Goal: Information Seeking & Learning: Learn about a topic

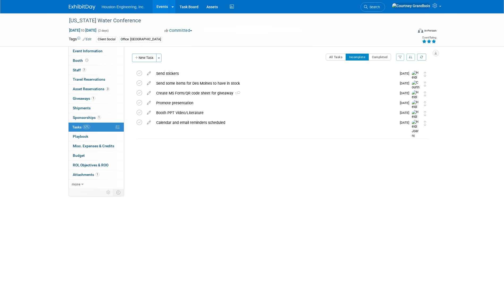
click at [157, 7] on link "Events" at bounding box center [161, 6] width 19 height 13
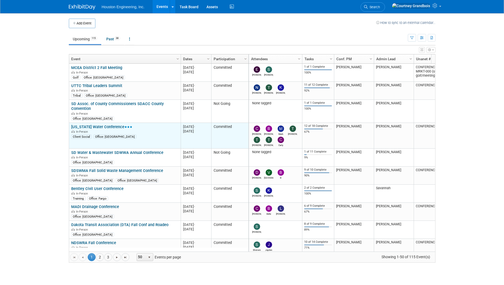
click at [102, 126] on link "[US_STATE] Water Conference" at bounding box center [101, 127] width 61 height 5
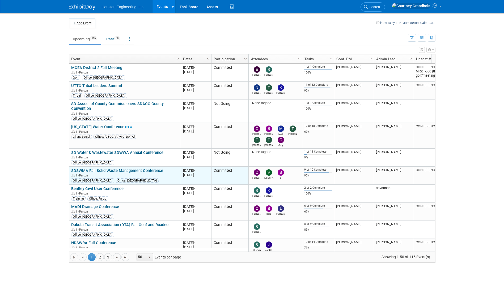
click at [105, 171] on link "SDSWMA Fall Solid Waste Management Conference" at bounding box center [117, 170] width 92 height 5
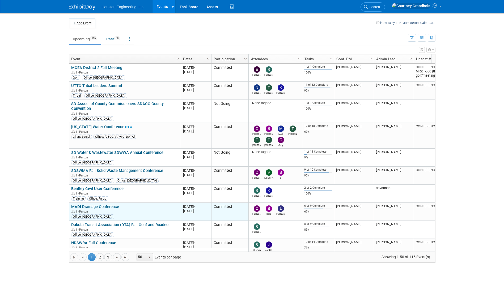
click at [105, 205] on link "MADI Drainage Conference" at bounding box center [95, 206] width 48 height 5
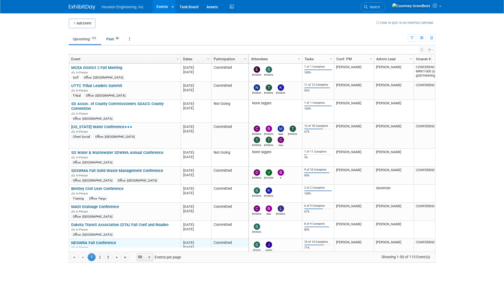
scroll to position [32, 0]
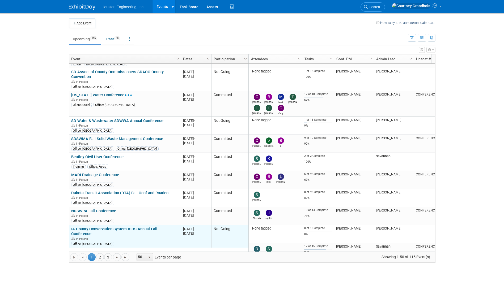
click at [87, 231] on link "IA County Conservation System ICCS Annual Fall Conference" at bounding box center [114, 232] width 86 height 10
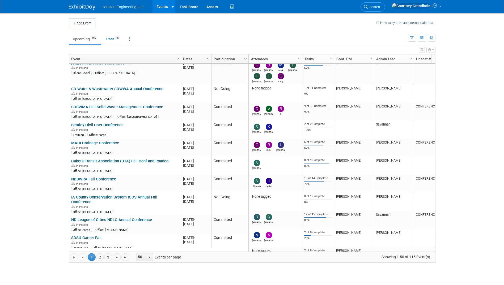
scroll to position [127, 0]
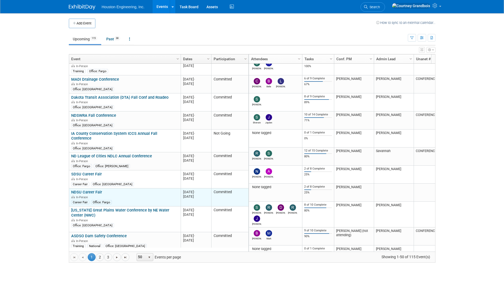
click at [87, 190] on link "NDSU Career Fair" at bounding box center [86, 192] width 31 height 5
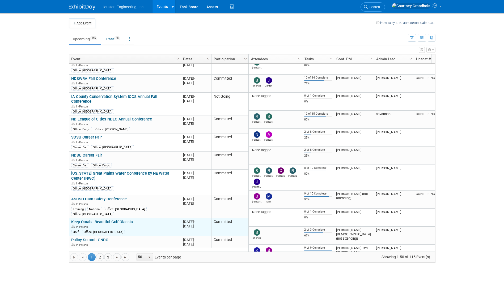
scroll to position [181, 0]
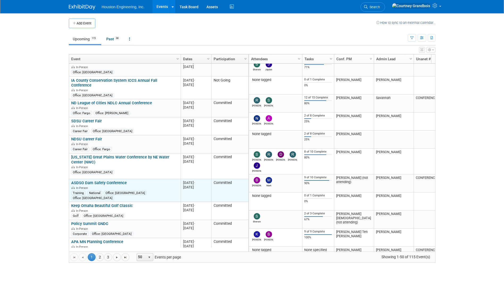
click at [84, 181] on link "ASDSO Dam Safety Conference" at bounding box center [99, 183] width 56 height 5
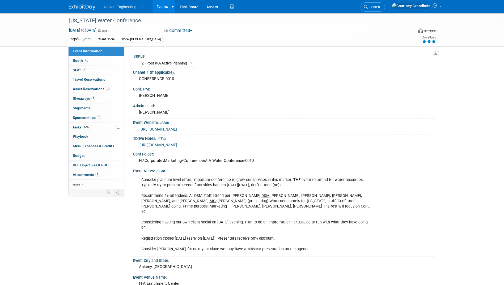
select select "2 - Post KO/Active Planning"
select select "Yes"
select select "Water Resources"
click at [78, 127] on span "Tasks 67%" at bounding box center [81, 127] width 18 height 4
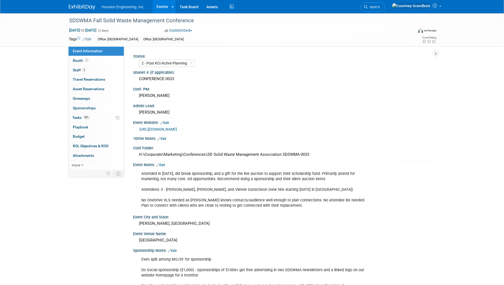
select select "2 - Post KO/Active Planning"
select select "No"
select select "Multi-sector/Any/All"
click at [82, 120] on link "90% Tasks 90%" at bounding box center [96, 117] width 55 height 9
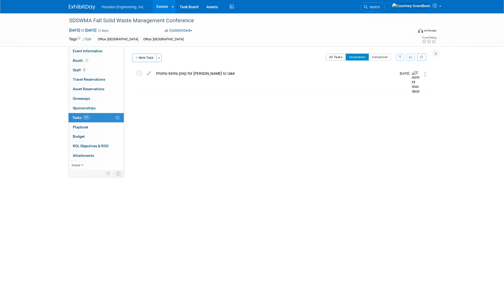
click at [338, 57] on button "All Tasks" at bounding box center [336, 57] width 20 height 7
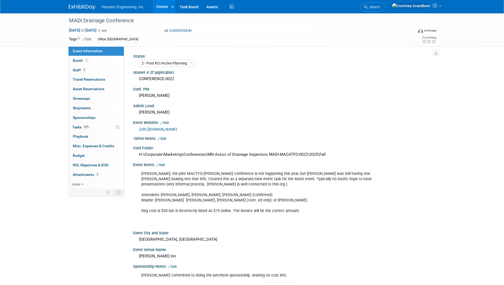
select select "2 - Post KO/Active Planning"
select select "Yes"
select select "Water Resources"
click at [76, 126] on span "Tasks 67%" at bounding box center [81, 127] width 18 height 4
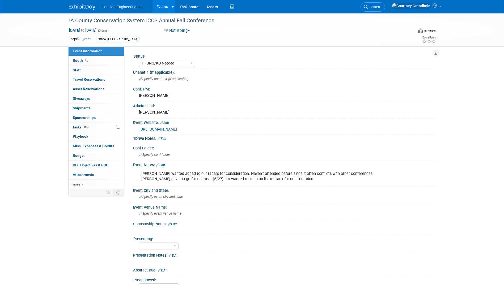
select select "1 - GNG/KO Needed"
select select "Water Resources"
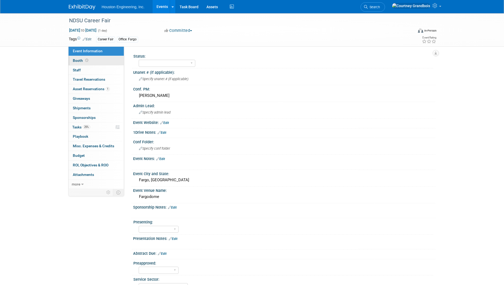
click at [81, 61] on span "Booth" at bounding box center [81, 60] width 16 height 4
select select "Yes"
select select "Fargo"
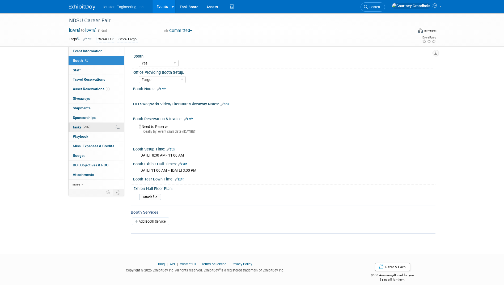
click at [74, 127] on span "Tasks 25%" at bounding box center [81, 127] width 18 height 4
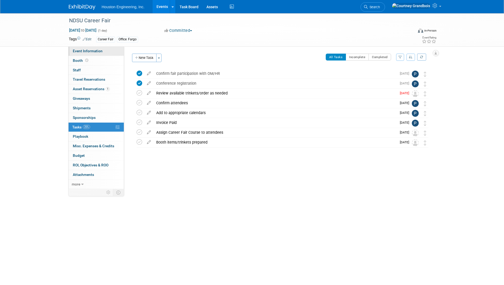
click at [84, 52] on span "Event Information" at bounding box center [88, 51] width 30 height 4
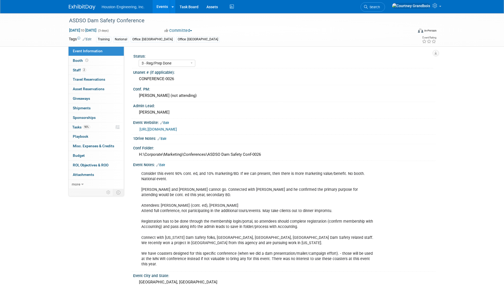
select select "3 - Reg/Prep Done"
select select "No"
select select "Water Resources"
click at [81, 125] on link "90% Tasks 90%" at bounding box center [96, 127] width 55 height 9
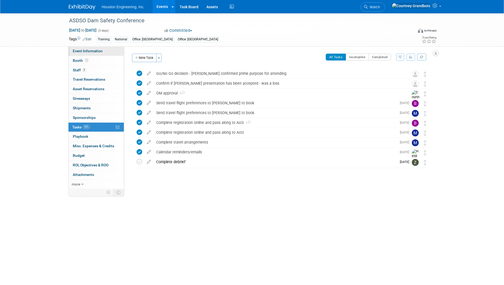
click at [73, 50] on span "Event Information" at bounding box center [88, 51] width 30 height 4
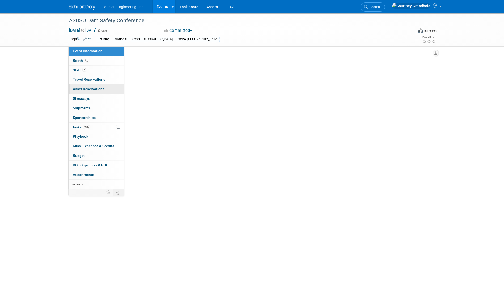
select select "3 - Reg/Prep Done"
select select "No"
select select "Water Resources"
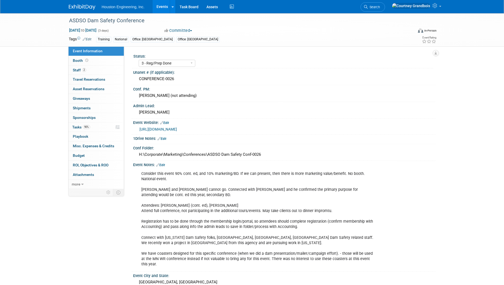
click at [161, 3] on link "Events" at bounding box center [161, 6] width 19 height 13
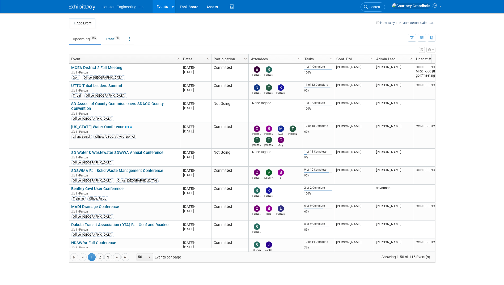
click at [410, 57] on span "Column Settings" at bounding box center [410, 59] width 4 height 4
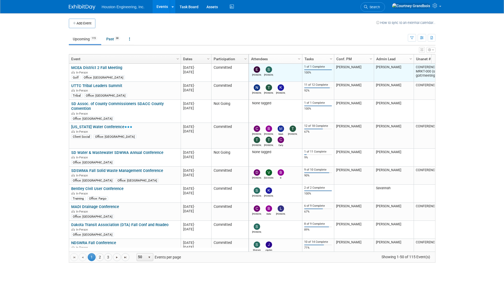
click at [375, 70] on td "Kendra" at bounding box center [394, 73] width 40 height 18
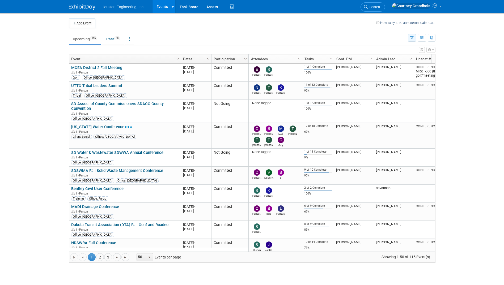
click at [409, 39] on button "button" at bounding box center [412, 38] width 8 height 8
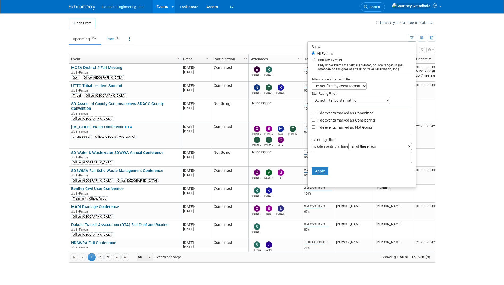
click at [317, 60] on label "Just My Events" at bounding box center [329, 59] width 26 height 5
click at [315, 60] on input "Just My Events" at bounding box center [313, 59] width 3 height 3
radio input "true"
click at [322, 173] on button "Apply" at bounding box center [320, 171] width 17 height 8
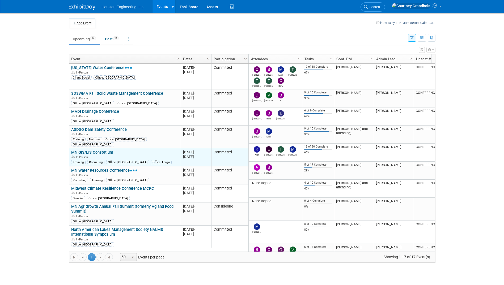
click at [99, 150] on link "MN GIS/LIS Consortium" at bounding box center [92, 152] width 42 height 5
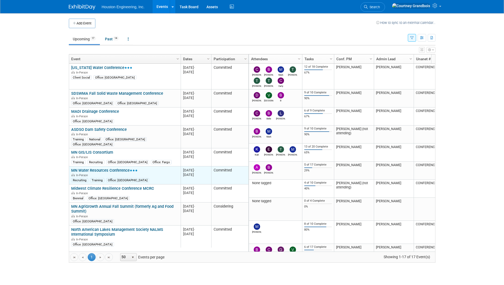
click at [119, 168] on link "MN Water Resources Conference" at bounding box center [104, 170] width 66 height 5
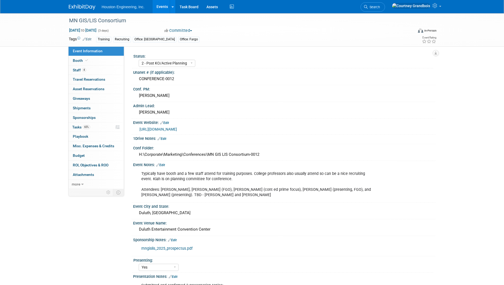
select select "2 - Post KO/Active Planning"
select select "Yes"
select select "Geo. Technology"
click at [87, 128] on span "65%" at bounding box center [86, 127] width 7 height 4
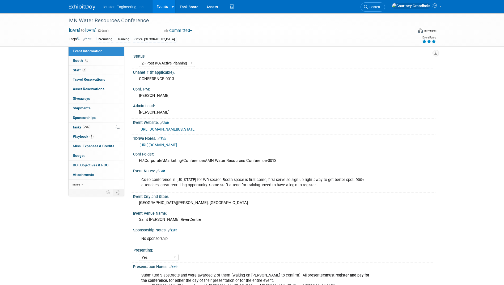
select select "2 - Post KO/Active Planning"
select select "Yes"
select select "Water Resources"
click at [74, 136] on span "Playbook 1" at bounding box center [83, 136] width 21 height 4
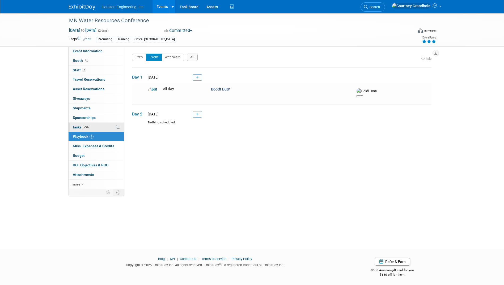
click at [76, 128] on span "Tasks 29%" at bounding box center [81, 127] width 18 height 4
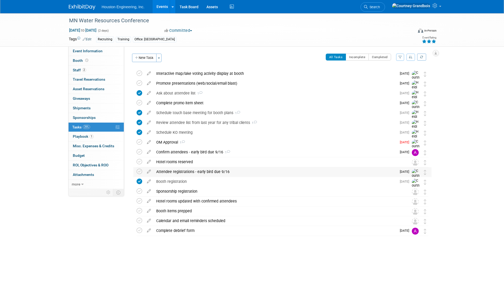
click at [175, 169] on div "Attendee registrations - early bird due 9/16" at bounding box center [275, 171] width 243 height 9
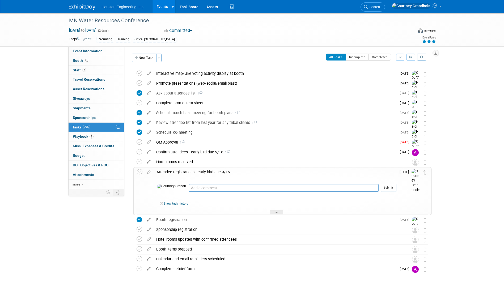
click at [175, 169] on div "Attendee registrations - early bird due 9/16" at bounding box center [275, 172] width 242 height 9
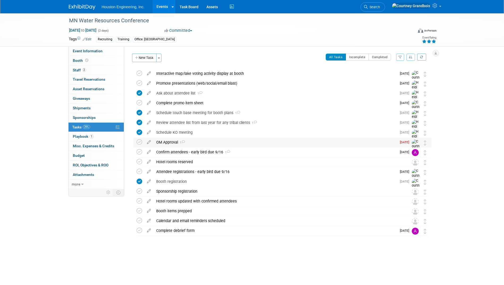
click at [165, 142] on div "OM Approval 1" at bounding box center [275, 142] width 243 height 9
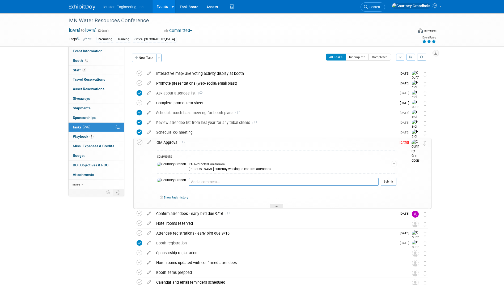
click at [169, 142] on div "OM Approval 1" at bounding box center [275, 142] width 242 height 9
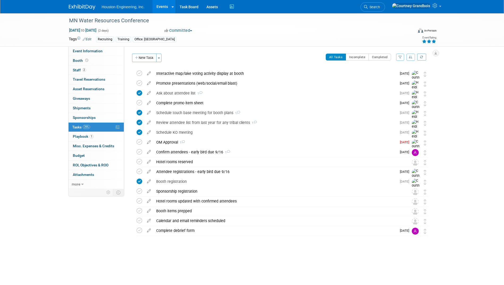
click at [158, 3] on link "Events" at bounding box center [161, 6] width 19 height 13
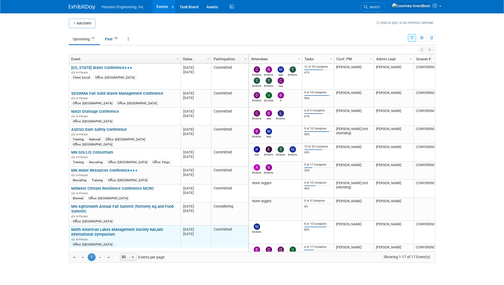
click at [131, 227] on link "North American Lakes Management Society NALMS International Symposium" at bounding box center [117, 232] width 92 height 10
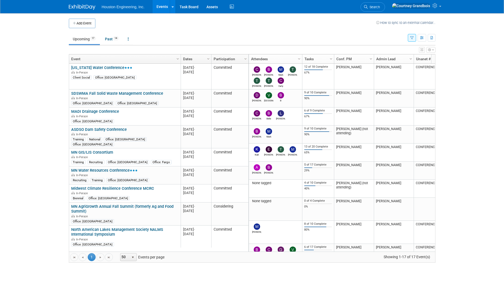
scroll to position [64, 0]
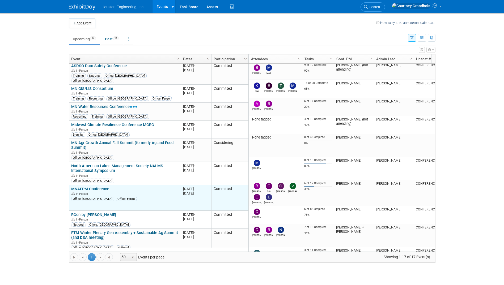
click at [90, 187] on link "MNAFPM Conference" at bounding box center [90, 189] width 38 height 5
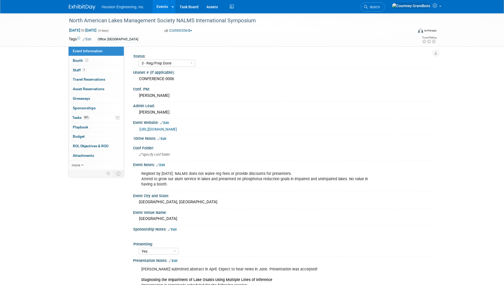
select select "3 - Reg/Prep Done"
select select "Yes"
select select "Environmental"
click at [86, 121] on link "80% Tasks 80%" at bounding box center [96, 117] width 55 height 9
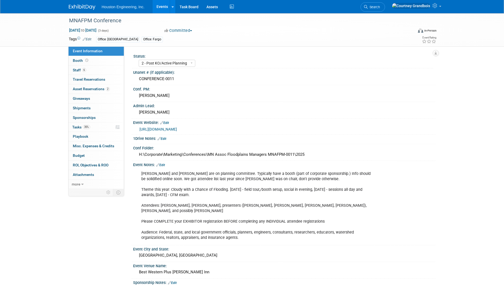
select select "2 - Post KO/Active Planning"
select select "Pending"
select select "Water Resources"
click at [75, 123] on link "35% Tasks 35%" at bounding box center [96, 127] width 55 height 9
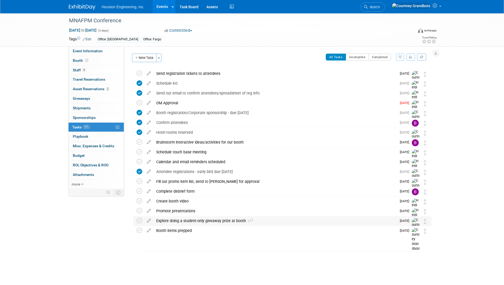
click at [255, 220] on div "Explore doing a student-only giveaway prize at booth 1" at bounding box center [275, 220] width 243 height 9
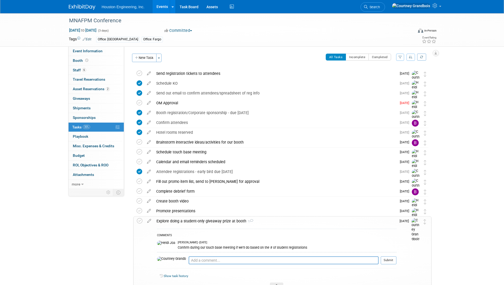
click at [255, 220] on div "Explore doing a student-only giveaway prize at booth 1" at bounding box center [275, 221] width 242 height 9
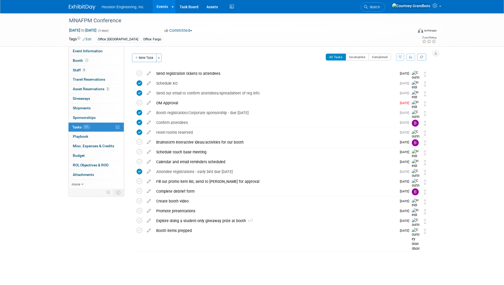
click at [160, 5] on link "Events" at bounding box center [161, 6] width 19 height 13
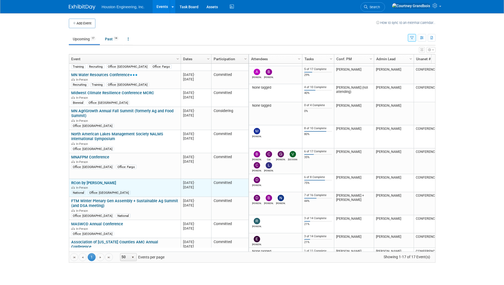
scroll to position [127, 0]
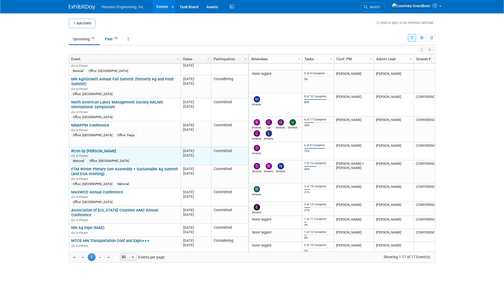
click at [80, 149] on link "RCon by [PERSON_NAME]" at bounding box center [93, 151] width 45 height 5
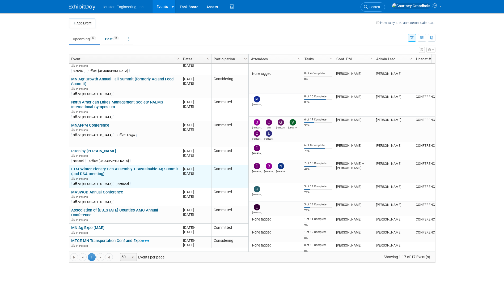
click at [116, 167] on link "FTM Winter Plenary Gen Assembly + Sustainable Ag Summit (and DSA meeting)" at bounding box center [124, 172] width 107 height 10
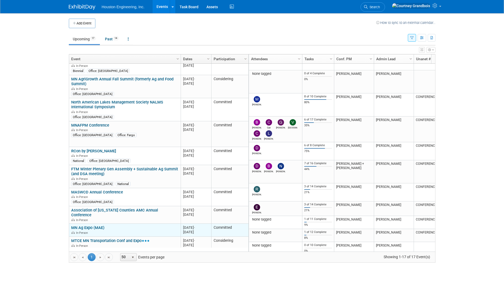
scroll to position [135, 0]
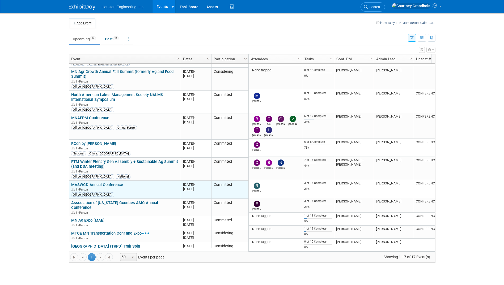
click at [97, 182] on link "MASWCD Annual Conference" at bounding box center [97, 184] width 52 height 5
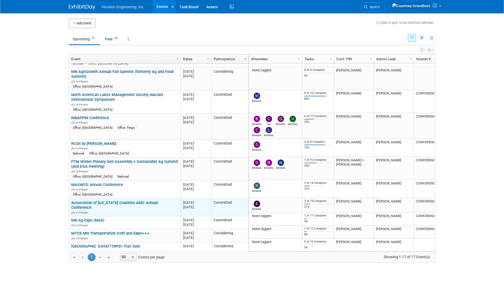
click at [115, 201] on link "Association of Minnesota Counties AMC Annual Conference" at bounding box center [114, 206] width 87 height 10
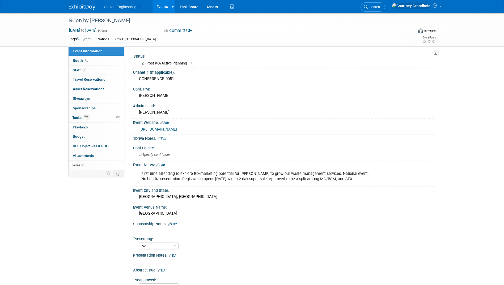
select select "2 - Post KO/Active Planning"
select select "No"
select select "Mun. Infrastructure"
click at [103, 119] on link "75% Tasks 75%" at bounding box center [96, 117] width 55 height 9
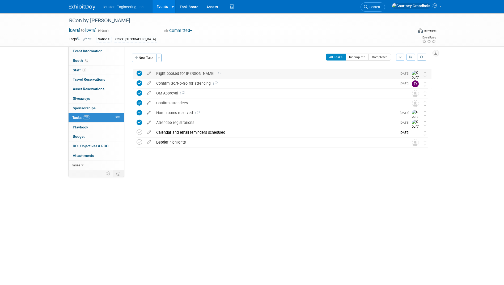
click at [180, 71] on div "Flight booked for [PERSON_NAME] 1" at bounding box center [275, 73] width 243 height 9
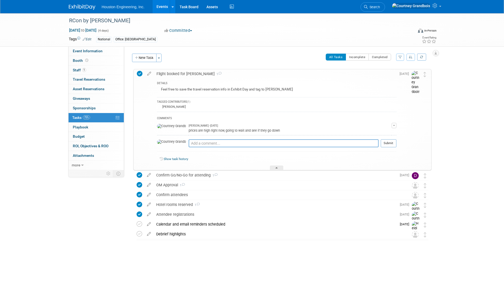
click at [180, 71] on div "Flight booked for Dennis 1" at bounding box center [275, 73] width 242 height 9
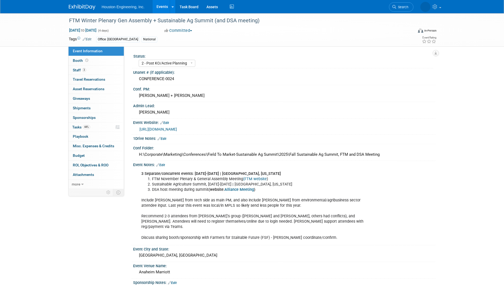
select select "2 - Post KO/Active Planning"
select select "Pending"
select select "Multi-sector/Any/All"
click at [96, 110] on link "0 Shipments 0" at bounding box center [96, 108] width 55 height 9
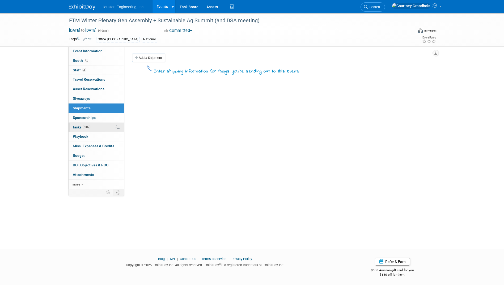
click at [98, 123] on link "44% Tasks 44%" at bounding box center [96, 127] width 55 height 9
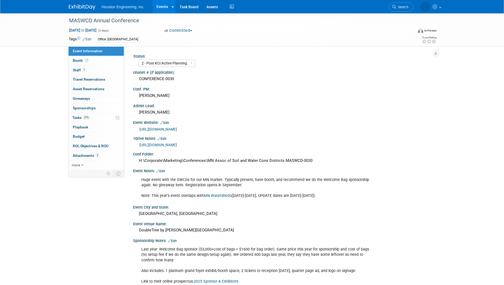
select select "2 - Post KO/Active Planning"
select select "Pending"
select select "Environmental"
click at [84, 117] on span "21%" at bounding box center [86, 118] width 7 height 4
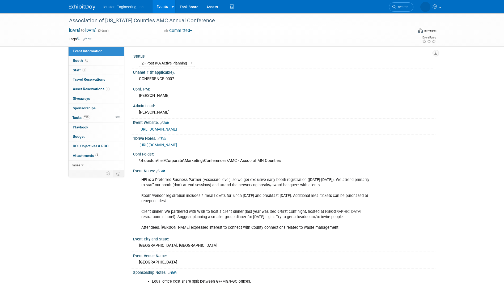
select select "2 - Post KO/Active Planning"
select select "No"
select select "Transportation"
click at [73, 116] on span "Tasks 21%" at bounding box center [81, 118] width 18 height 4
